Goal: Find specific page/section: Find specific page/section

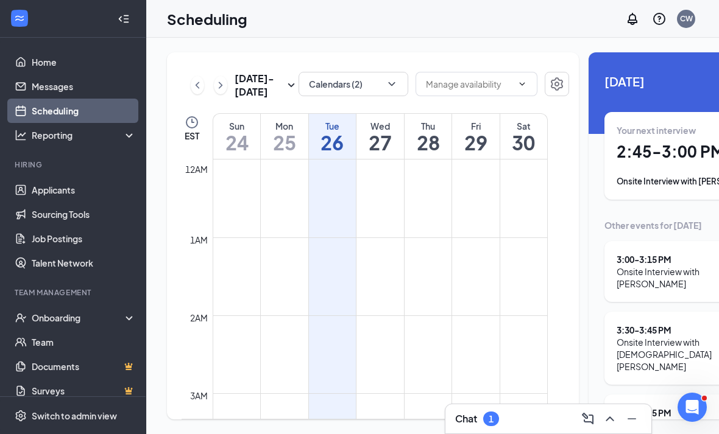
scroll to position [599, 0]
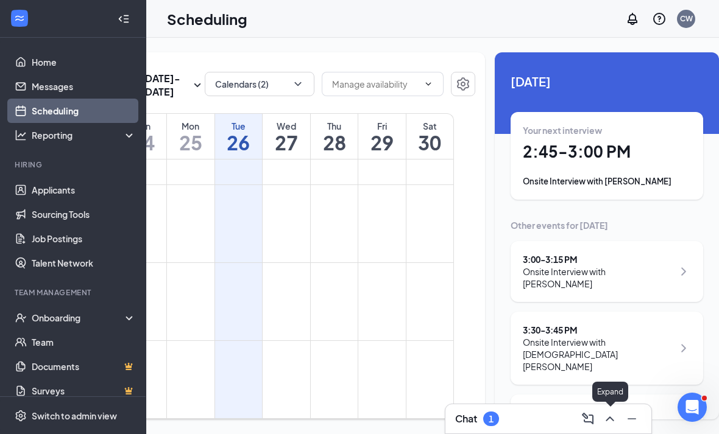
click at [611, 427] on button at bounding box center [609, 418] width 19 height 19
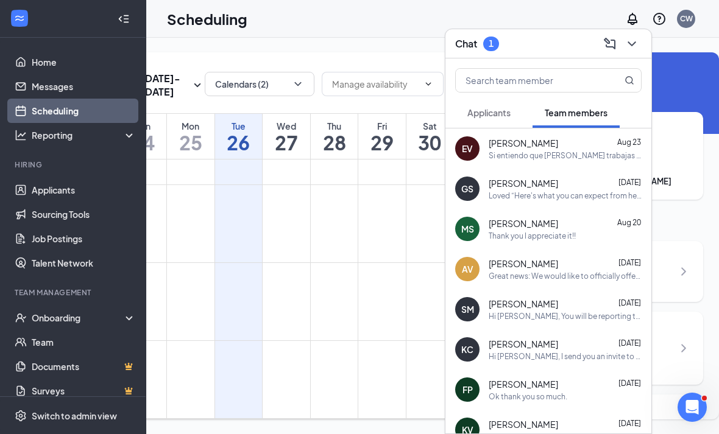
click at [502, 125] on button "Applicants" at bounding box center [489, 112] width 68 height 30
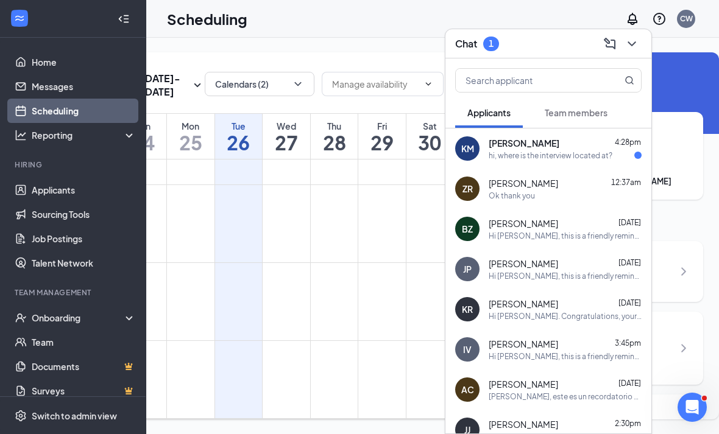
click at [581, 163] on div "KM [PERSON_NAME] 4:28pm hi, where is the interview located at?" at bounding box center [548, 149] width 206 height 40
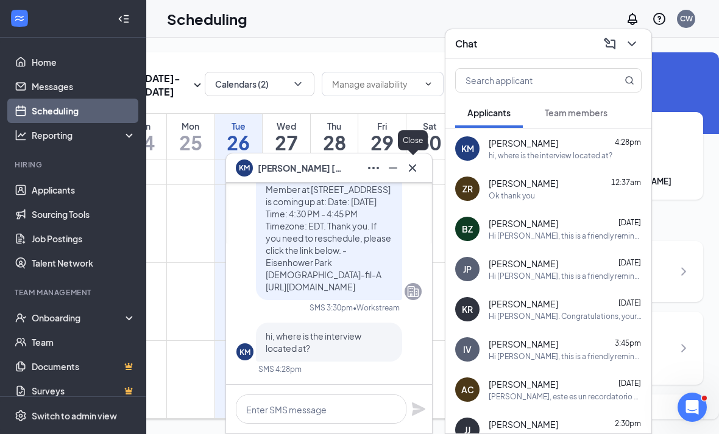
click at [419, 175] on icon "Cross" at bounding box center [412, 168] width 15 height 15
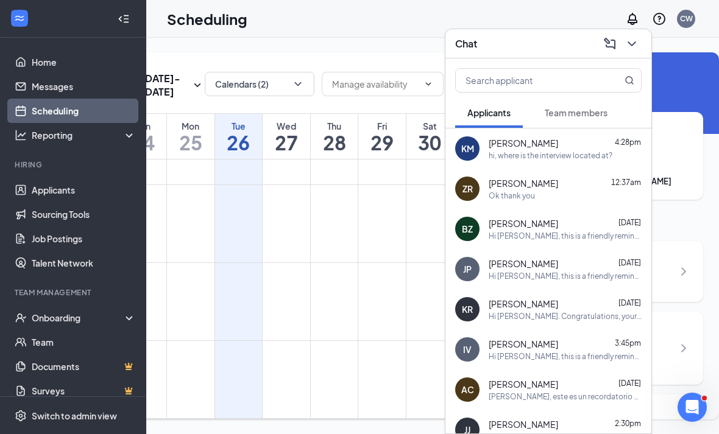
click at [606, 127] on button "Team members" at bounding box center [576, 112] width 87 height 30
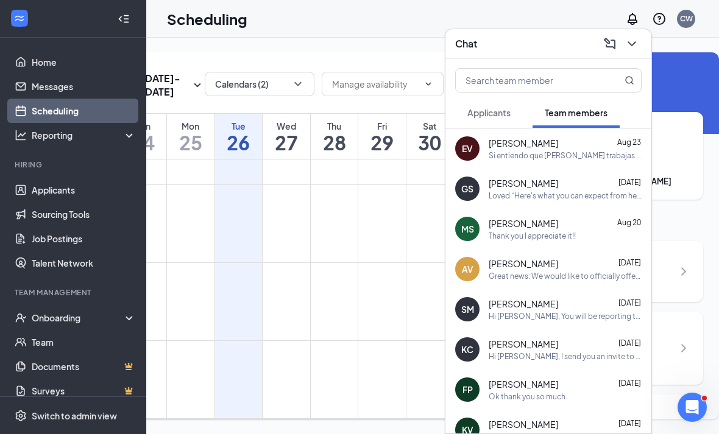
click at [519, 157] on div "Si entiendo que [PERSON_NAME] trabajas en [GEOGRAPHIC_DATA] y solo trabajas los…" at bounding box center [565, 156] width 153 height 10
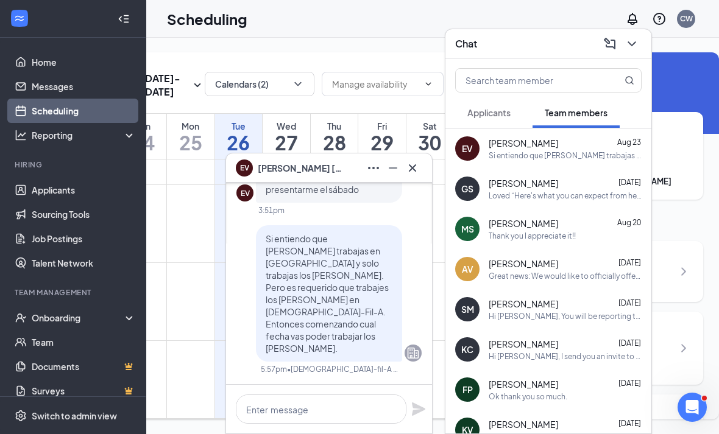
click at [422, 168] on button at bounding box center [412, 167] width 19 height 19
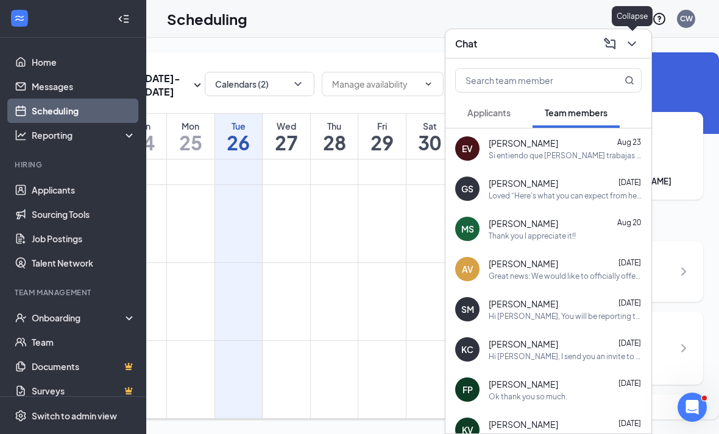
click at [631, 48] on icon "ChevronDown" at bounding box center [632, 44] width 15 height 15
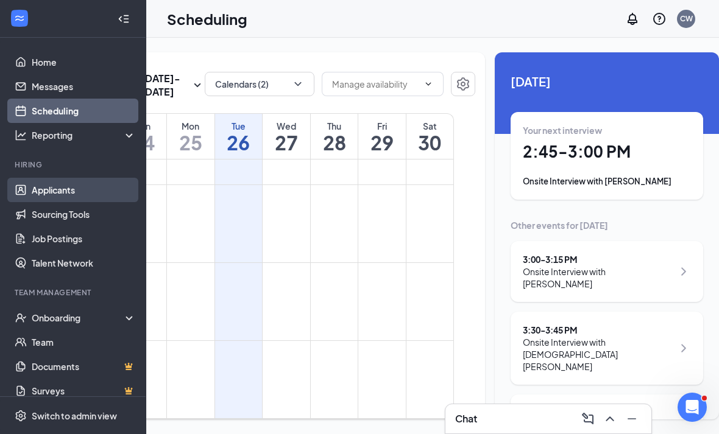
click at [91, 185] on link "Applicants" at bounding box center [84, 190] width 104 height 24
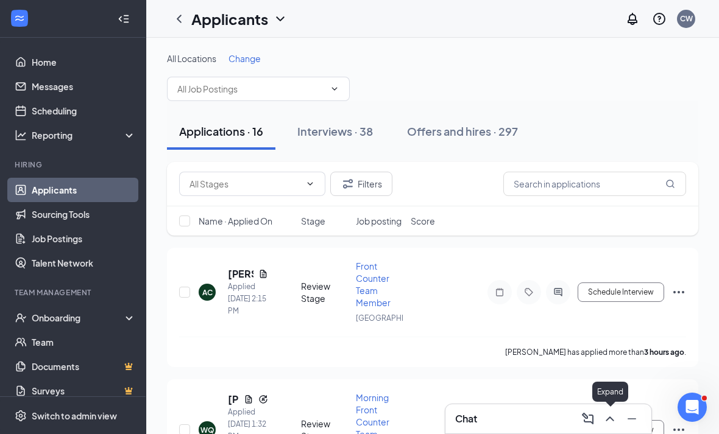
click at [608, 420] on icon "ChevronUp" at bounding box center [610, 419] width 8 height 5
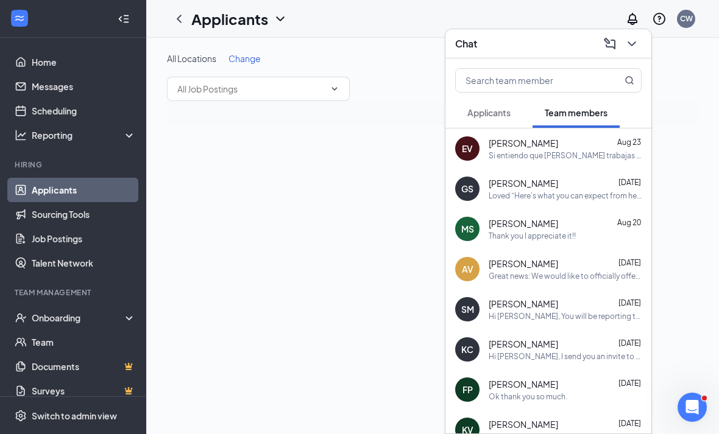
click at [478, 117] on span "Applicants" at bounding box center [488, 112] width 43 height 11
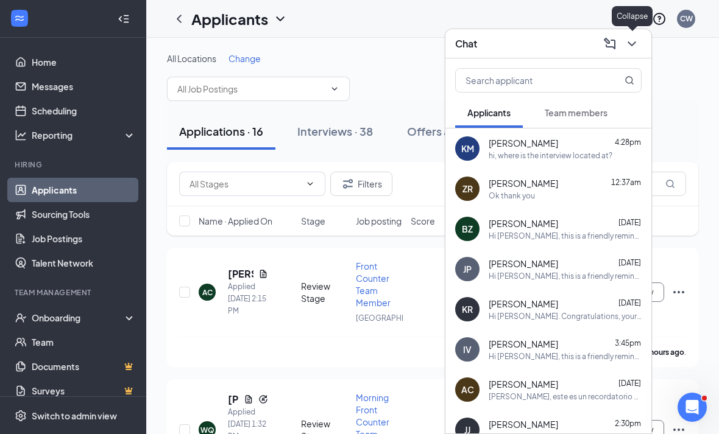
click at [632, 48] on icon "ChevronDown" at bounding box center [632, 44] width 15 height 15
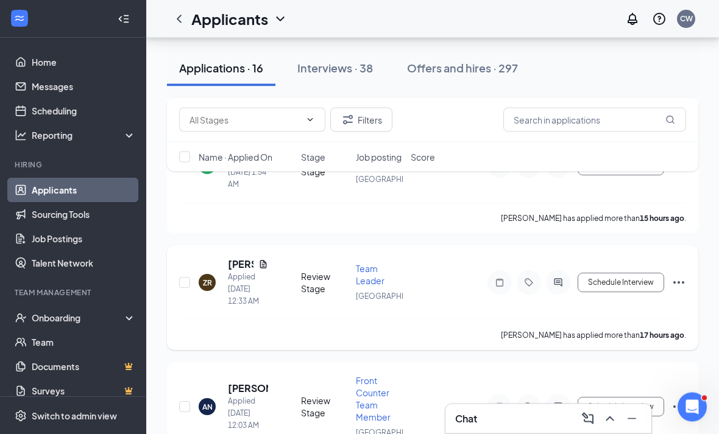
scroll to position [1285, 0]
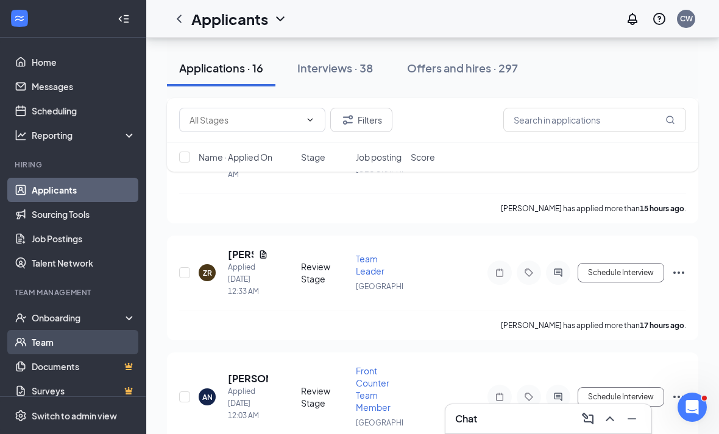
click at [76, 341] on link "Team" at bounding box center [84, 342] width 104 height 24
